Goal: Task Accomplishment & Management: Manage account settings

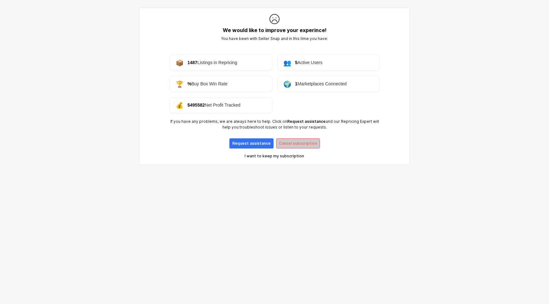
click at [283, 140] on div "Cancel subscription" at bounding box center [298, 144] width 38 height 10
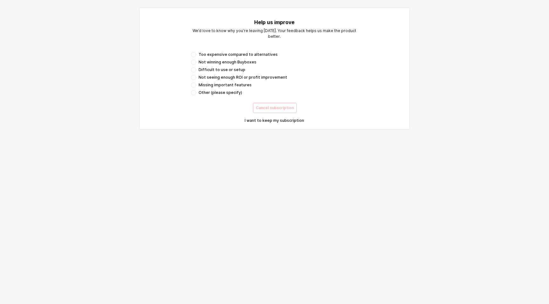
click at [219, 51] on div "Too expensive compared to alternatives Not winning enough Buyboxes Difficult to…" at bounding box center [274, 74] width 172 height 46
click at [220, 54] on span "Too expensive compared to alternatives" at bounding box center [238, 54] width 79 height 5
click at [270, 107] on p "Cancel subscription" at bounding box center [275, 108] width 38 height 5
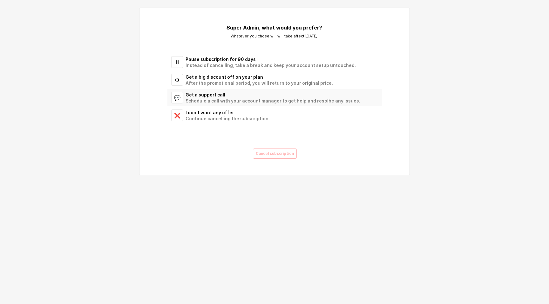
click at [228, 95] on div "Get a support call" at bounding box center [280, 95] width 189 height 6
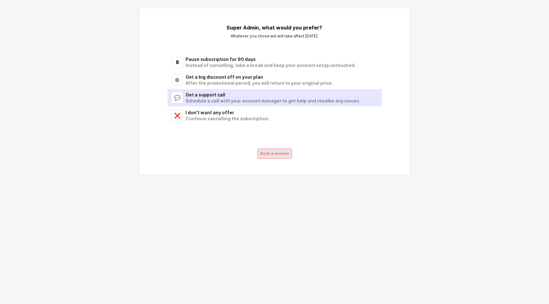
click at [270, 153] on p "Book a session" at bounding box center [274, 153] width 29 height 5
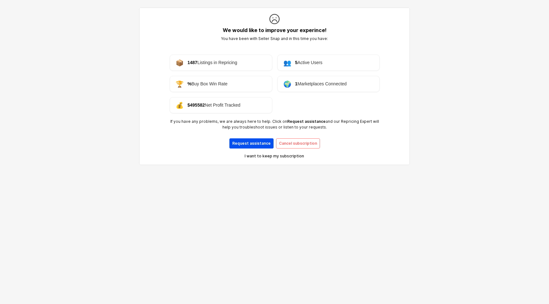
click at [267, 145] on p "Request assistance" at bounding box center [251, 143] width 38 height 5
click at [271, 157] on p "I want to keep my subscription" at bounding box center [274, 156] width 59 height 5
click at [291, 141] on p "Cancel subscription" at bounding box center [298, 143] width 38 height 5
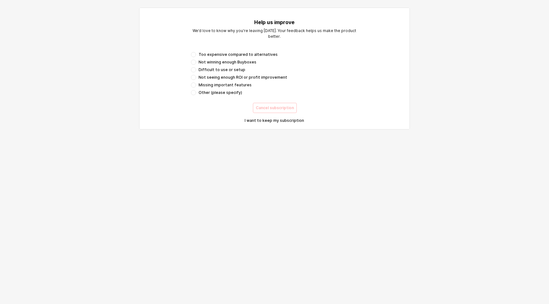
click at [253, 120] on p "I want to keep my subscription" at bounding box center [274, 120] width 59 height 5
click at [231, 90] on span "Other (please specify)" at bounding box center [221, 92] width 44 height 5
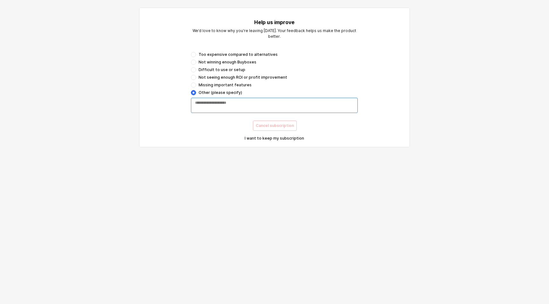
click at [236, 99] on div "App Frame" at bounding box center [274, 105] width 166 height 15
click at [254, 99] on div "App Frame" at bounding box center [274, 105] width 166 height 15
click at [251, 106] on textarea "App Frame" at bounding box center [274, 105] width 159 height 10
type textarea "***"
click at [274, 121] on button "Cancel subscription" at bounding box center [275, 126] width 44 height 10
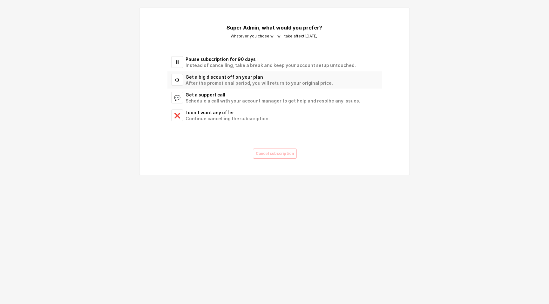
click at [231, 81] on div "After the promotional period, you will return to your original price." at bounding box center [280, 83] width 189 height 6
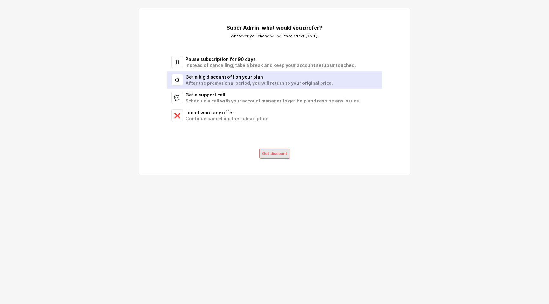
click at [266, 156] on div "Get discount" at bounding box center [274, 154] width 25 height 10
